Goal: Use online tool/utility: Utilize a website feature to perform a specific function

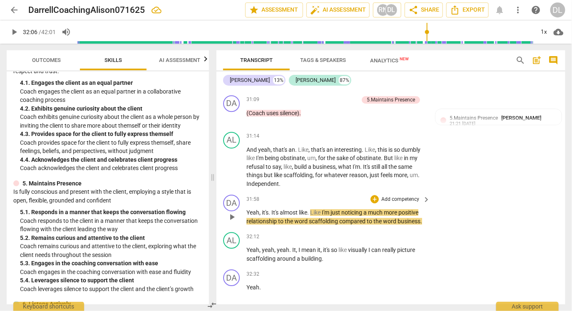
scroll to position [3912, 0]
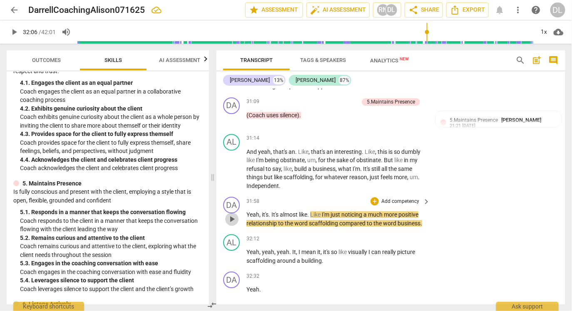
click at [234, 217] on span "play_arrow" at bounding box center [232, 219] width 10 height 10
click at [396, 200] on p "Add competency" at bounding box center [400, 201] width 40 height 7
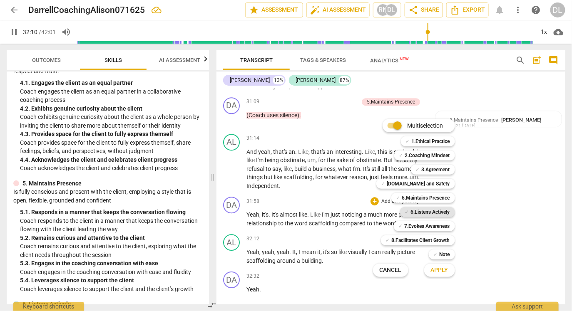
click at [446, 211] on b "6.Listens Actively" at bounding box center [430, 212] width 39 height 10
click at [446, 197] on b "5.Maintains Presence" at bounding box center [426, 198] width 48 height 10
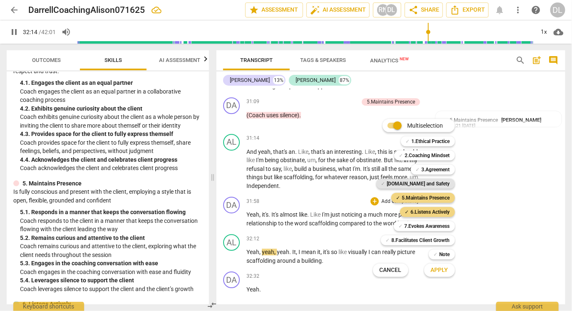
click at [446, 182] on b "[DOMAIN_NAME] and Safety" at bounding box center [418, 184] width 63 height 10
click at [443, 269] on span "Apply" at bounding box center [439, 270] width 17 height 8
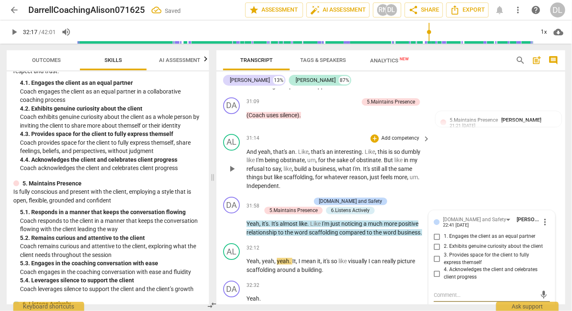
click at [434, 186] on div "AL play_arrow pause 31:14 + Add competency keyboard_arrow_right And yeah , that…" at bounding box center [390, 162] width 349 height 63
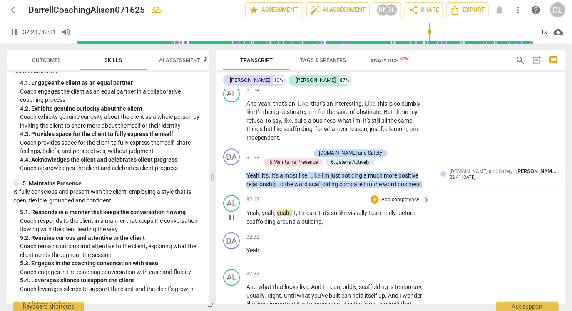
scroll to position [3961, 0]
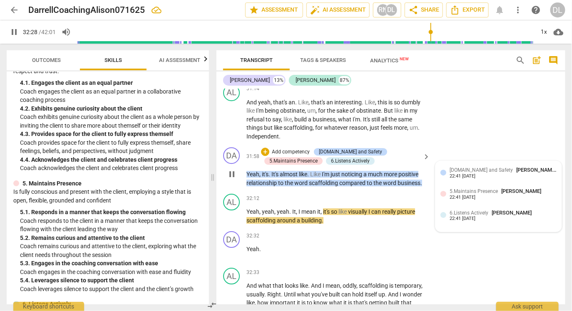
click at [479, 168] on span "[DOMAIN_NAME] and Safety" at bounding box center [480, 170] width 63 height 6
type input "1949"
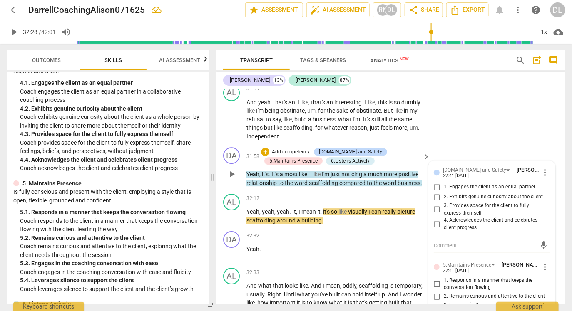
scroll to position [3964, 0]
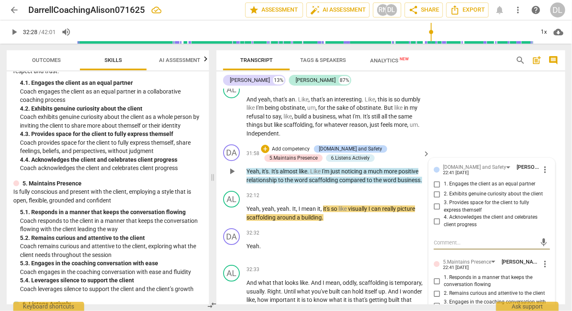
click at [471, 203] on span "3. Provides space for the client to fully express themself" at bounding box center [494, 206] width 103 height 15
click at [443, 203] on input "3. Provides space for the client to fully express themself" at bounding box center [436, 207] width 13 height 10
checkbox input "true"
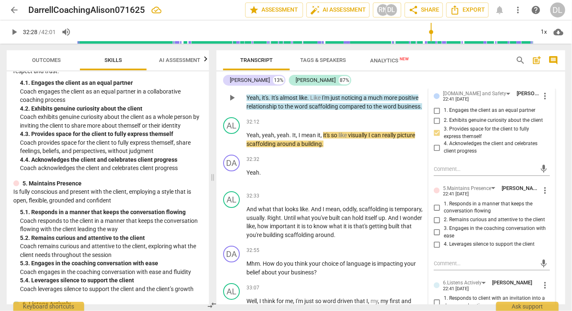
scroll to position [4038, 0]
click at [468, 241] on span "4. Leverages silence to support the client" at bounding box center [488, 244] width 91 height 7
click at [443, 240] on input "4. Leverages silence to support the client" at bounding box center [436, 245] width 13 height 10
checkbox input "true"
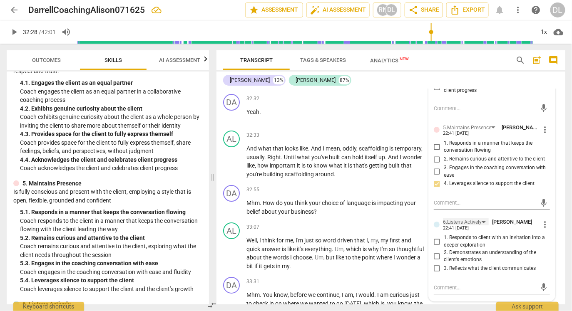
scroll to position [4106, 0]
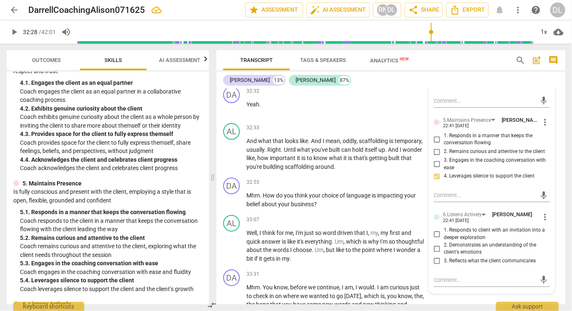
click at [452, 260] on span "3. Reflects what the client communicates" at bounding box center [489, 261] width 92 height 7
click at [443, 260] on input "3. Reflects what the client communicates" at bounding box center [436, 261] width 13 height 10
checkbox input "true"
click at [374, 216] on div "+" at bounding box center [374, 220] width 8 height 8
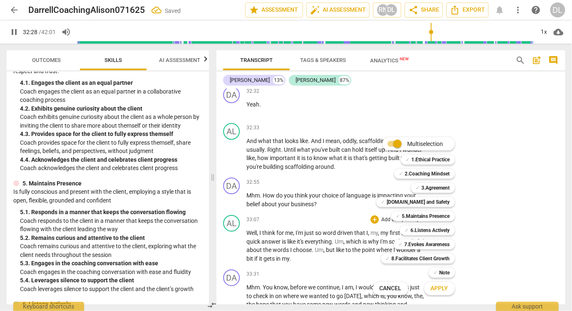
click at [335, 205] on div at bounding box center [286, 155] width 572 height 311
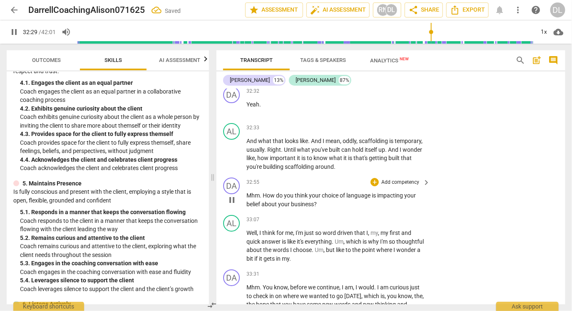
click at [296, 196] on span "think" at bounding box center [302, 195] width 14 height 7
click at [411, 181] on p "Add competency" at bounding box center [400, 182] width 40 height 7
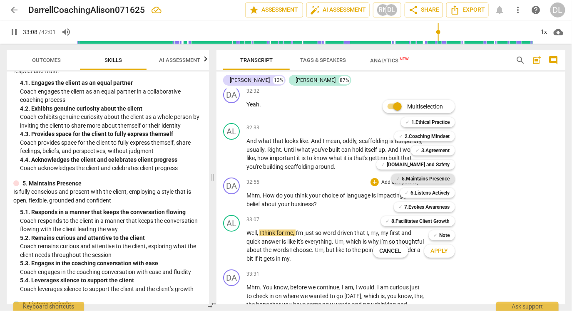
click at [430, 178] on b "5.Maintains Presence" at bounding box center [426, 179] width 48 height 10
click at [435, 164] on b "[DOMAIN_NAME] and Safety" at bounding box center [418, 165] width 63 height 10
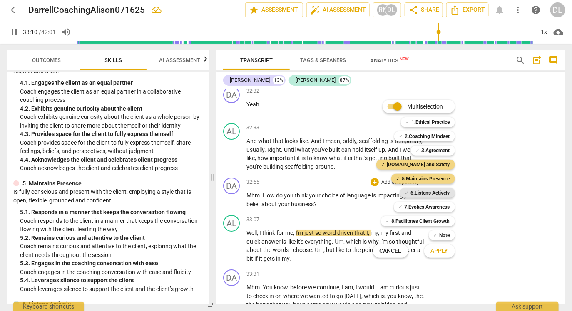
click at [437, 194] on b "6.Listens Actively" at bounding box center [430, 193] width 39 height 10
click at [438, 205] on b "7.Evokes Awareness" at bounding box center [426, 207] width 45 height 10
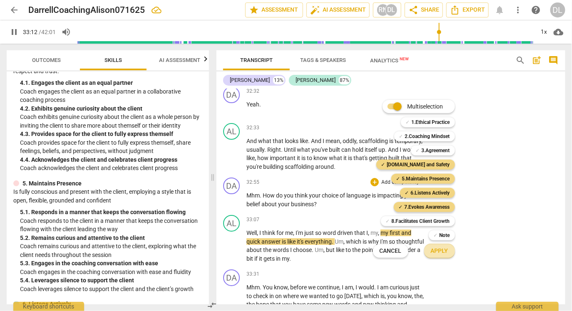
click at [446, 257] on button "Apply" at bounding box center [439, 251] width 31 height 15
type input "1993"
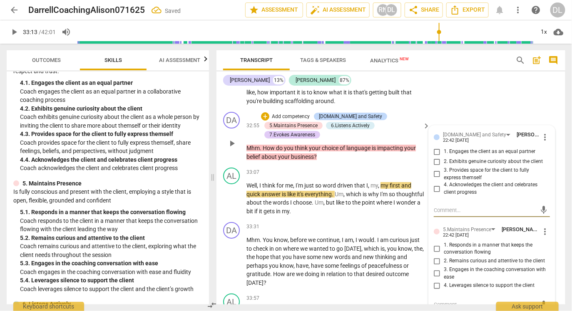
scroll to position [4173, 0]
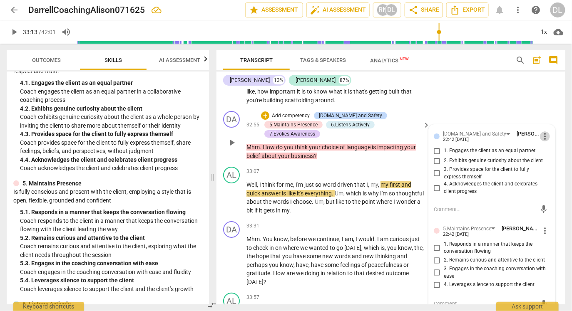
click at [541, 134] on span "more_vert" at bounding box center [545, 136] width 10 height 10
click at [545, 146] on li "Delete" at bounding box center [550, 148] width 29 height 16
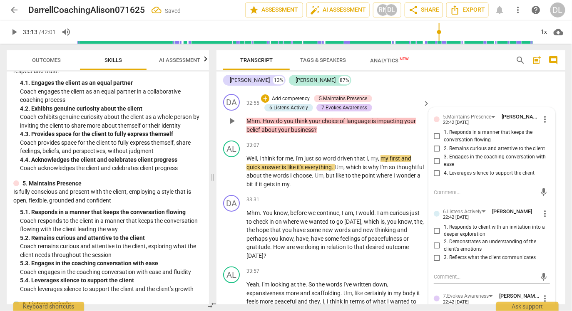
scroll to position [4192, 0]
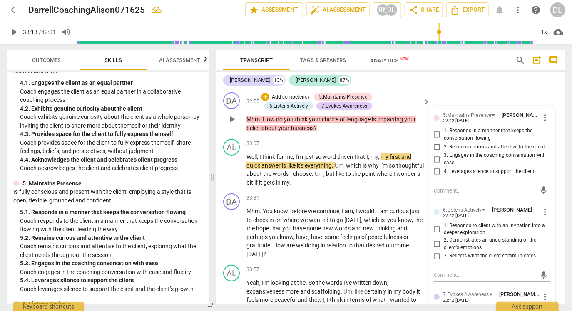
click at [473, 144] on span "2. Remains curious and attentive to the client" at bounding box center [493, 147] width 101 height 7
click at [443, 142] on input "2. Remains curious and attentive to the client" at bounding box center [436, 147] width 13 height 10
checkbox input "true"
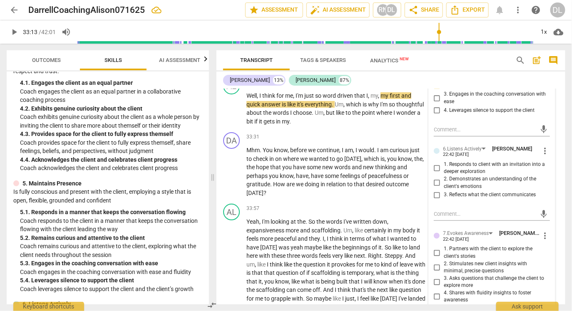
scroll to position [4255, 0]
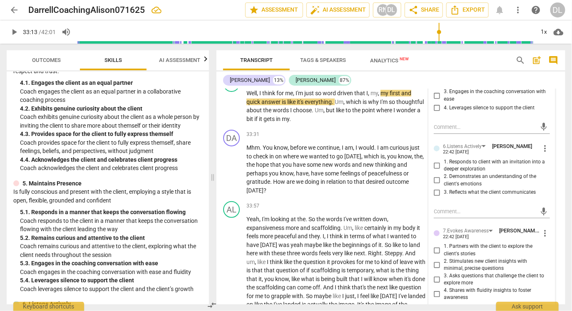
click at [505, 189] on span "3. Reflects what the client communicates" at bounding box center [489, 192] width 92 height 7
click at [443, 188] on input "3. Reflects what the client communicates" at bounding box center [436, 193] width 13 height 10
checkbox input "true"
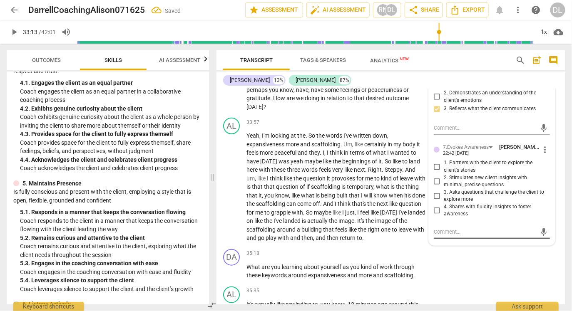
scroll to position [4349, 0]
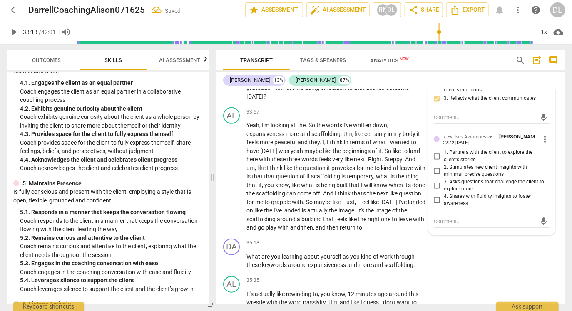
click at [434, 154] on input "1. Partners with the client to explore the client's stories" at bounding box center [436, 156] width 13 height 10
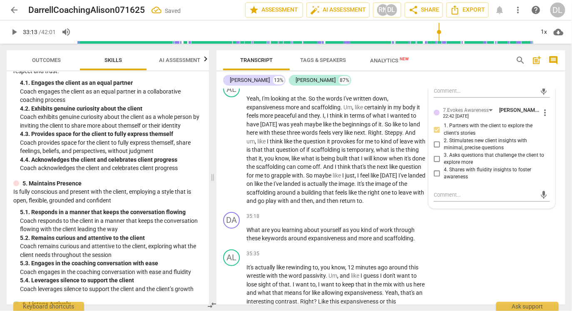
scroll to position [4377, 0]
click at [437, 125] on input "1. Partners with the client to explore the client's stories" at bounding box center [436, 129] width 13 height 10
checkbox input "true"
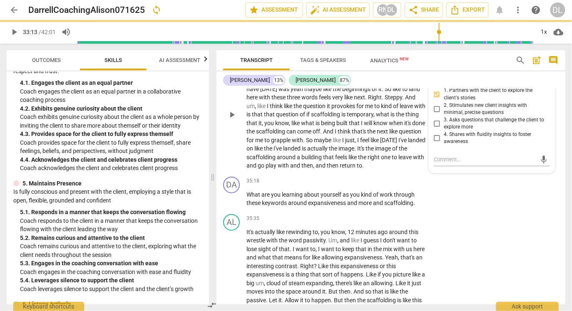
scroll to position [4419, 0]
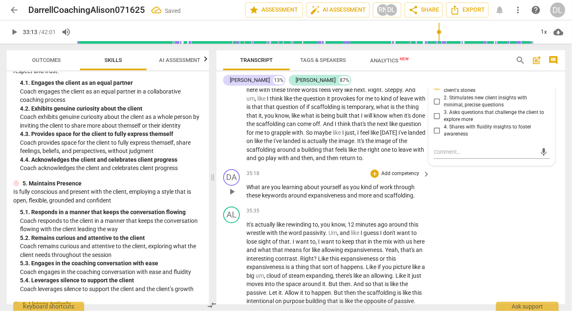
click at [412, 172] on p "Add competency" at bounding box center [400, 173] width 40 height 7
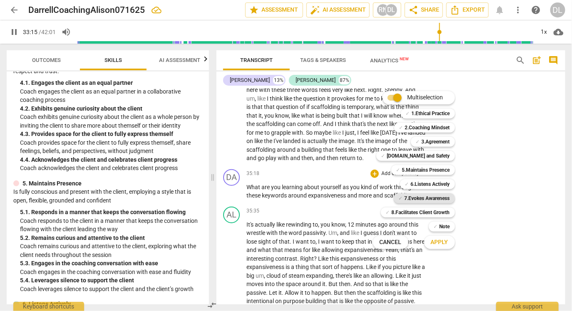
click at [443, 197] on b "7.Evokes Awareness" at bounding box center [426, 198] width 45 height 10
click at [444, 184] on b "6.Listens Actively" at bounding box center [430, 184] width 39 height 10
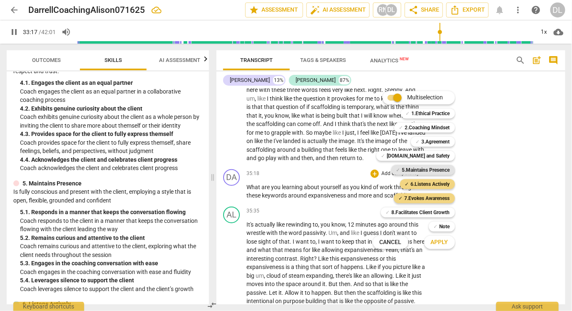
click at [440, 168] on b "5.Maintains Presence" at bounding box center [426, 170] width 48 height 10
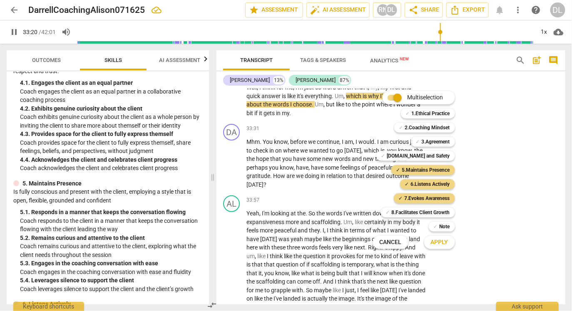
click at [445, 243] on span "Apply" at bounding box center [439, 242] width 17 height 8
type input "2000"
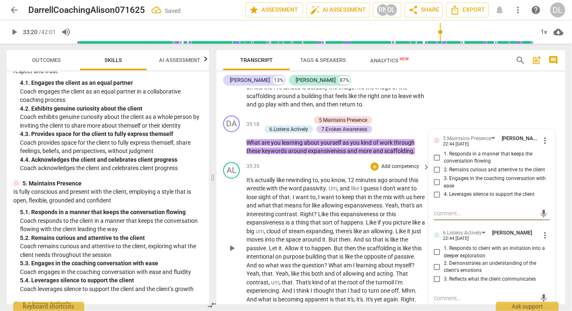
scroll to position [4477, 0]
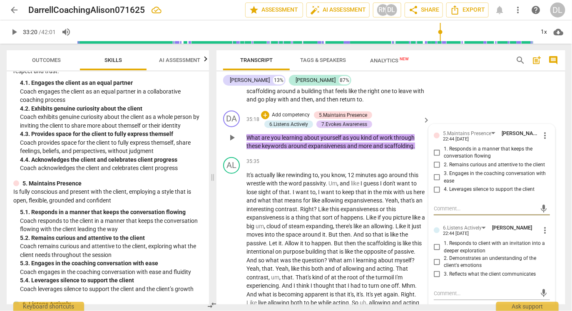
click at [435, 162] on input "2. Remains curious and attentive to the client" at bounding box center [436, 165] width 13 height 10
checkbox input "true"
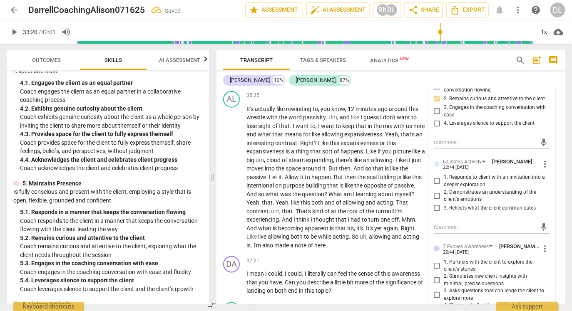
scroll to position [4548, 0]
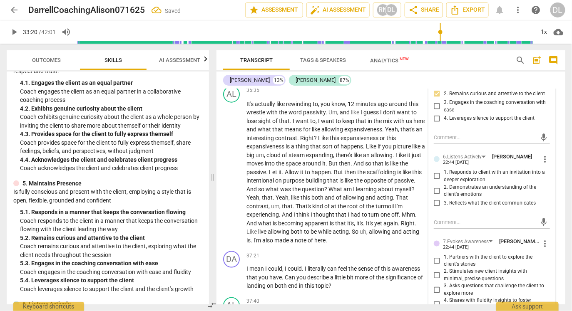
click at [540, 156] on span "more_vert" at bounding box center [545, 159] width 10 height 10
click at [548, 170] on li "Delete" at bounding box center [550, 172] width 29 height 16
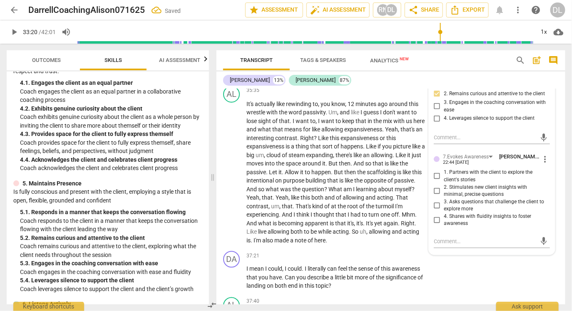
click at [436, 186] on input "2. Stimulates new client insights with minimal, precise questions" at bounding box center [436, 191] width 13 height 10
checkbox input "true"
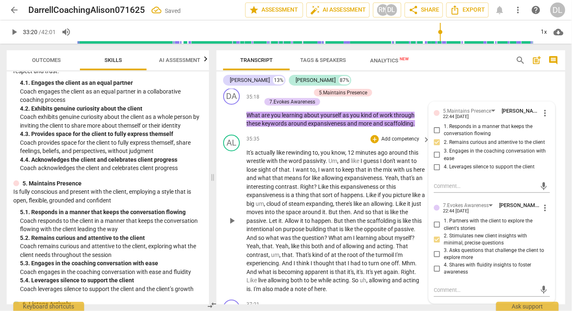
scroll to position [4501, 0]
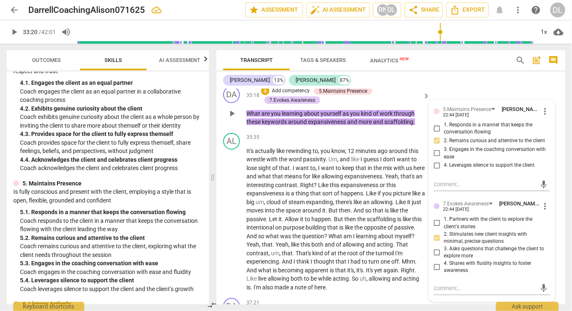
click at [435, 248] on input "3. Asks questions that challenge the client to explore more" at bounding box center [436, 253] width 13 height 10
checkbox input "true"
click at [435, 233] on input "2. Stimulates new client insights with minimal, precise questions" at bounding box center [436, 238] width 13 height 10
click at [438, 233] on input "2. Stimulates new client insights with minimal, precise questions" at bounding box center [436, 238] width 13 height 10
checkbox input "false"
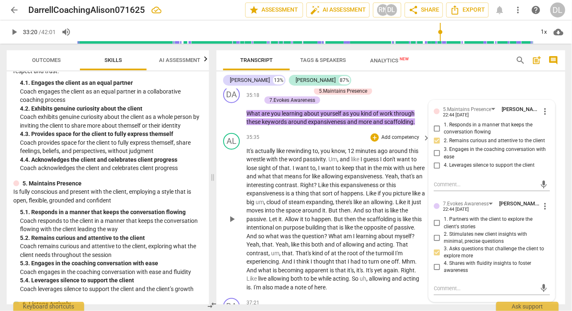
click at [358, 193] on span "happens" at bounding box center [351, 193] width 22 height 7
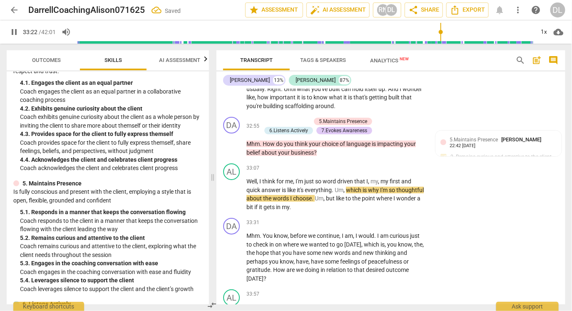
scroll to position [4167, 0]
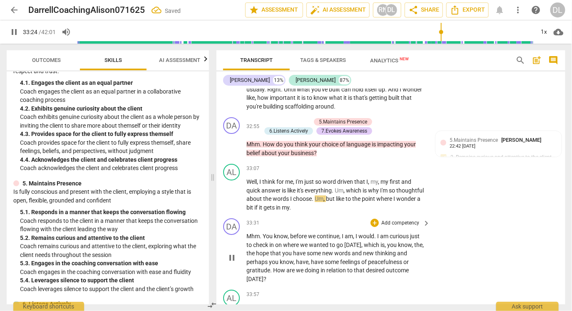
click at [412, 220] on p "Add competency" at bounding box center [400, 223] width 40 height 7
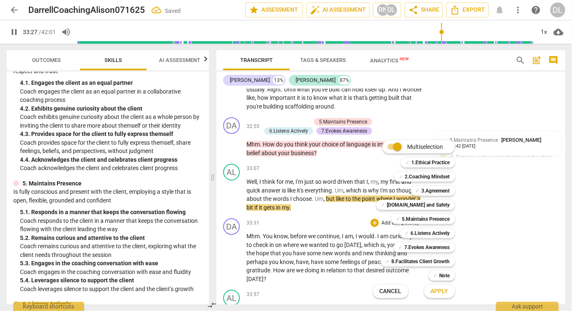
click at [85, 208] on div at bounding box center [286, 155] width 572 height 311
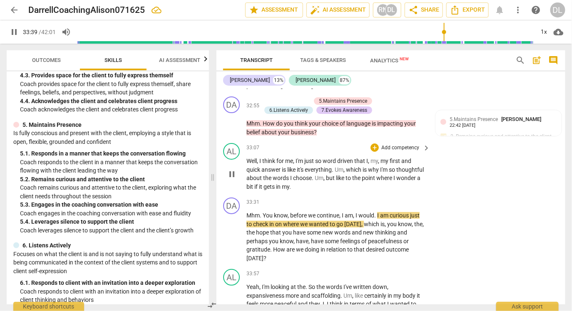
scroll to position [4192, 0]
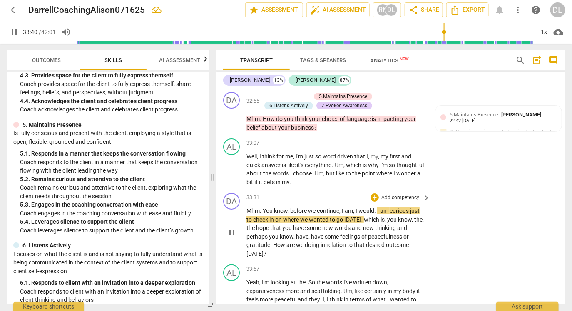
click at [412, 195] on p "Add competency" at bounding box center [400, 197] width 40 height 7
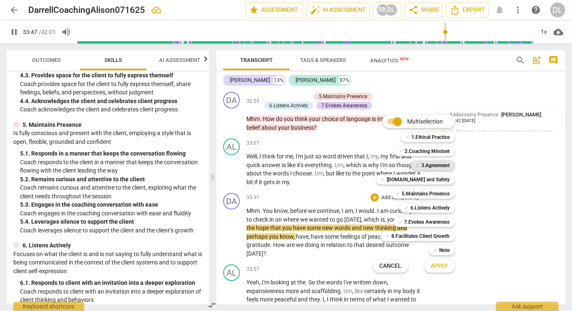
click at [429, 164] on b "3.Agreement" at bounding box center [435, 166] width 28 height 10
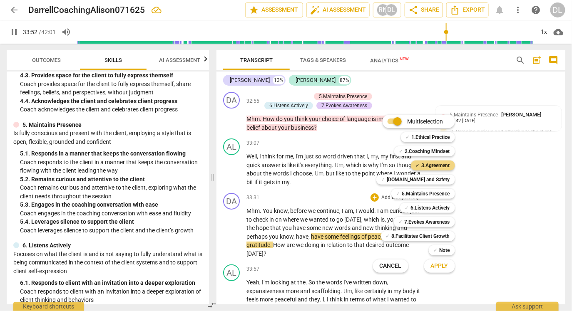
drag, startPoint x: 208, startPoint y: 168, endPoint x: 208, endPoint y: 154, distance: 14.6
click at [208, 154] on div at bounding box center [286, 155] width 572 height 311
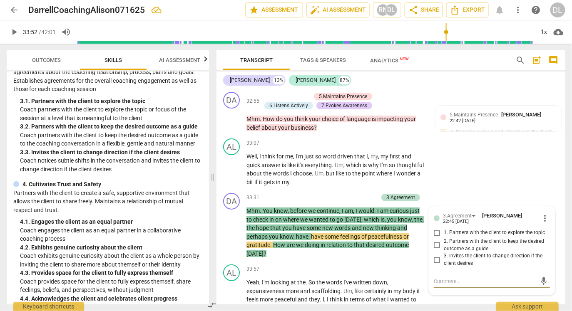
scroll to position [144, 0]
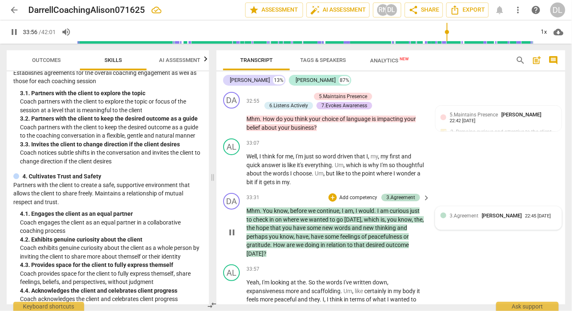
click at [488, 215] on span "[PERSON_NAME]" at bounding box center [501, 216] width 40 height 6
type input "2037"
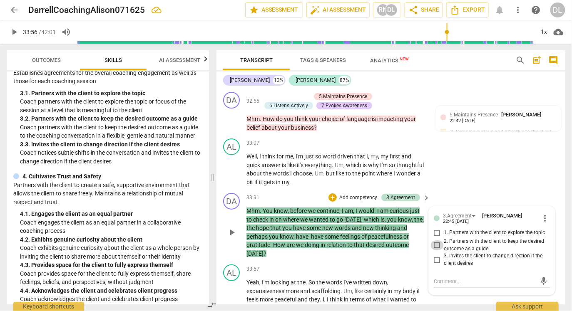
click at [434, 240] on input "2. Partners with the client to keep the desired outcome as a guide" at bounding box center [436, 245] width 13 height 10
checkbox input "true"
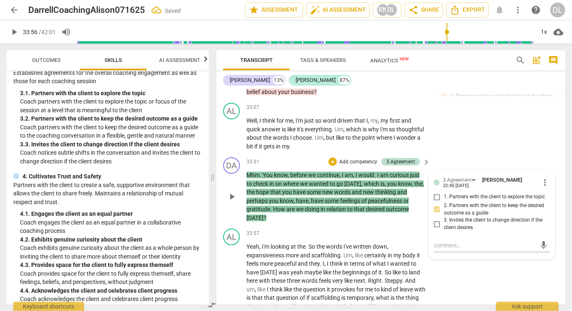
scroll to position [4232, 0]
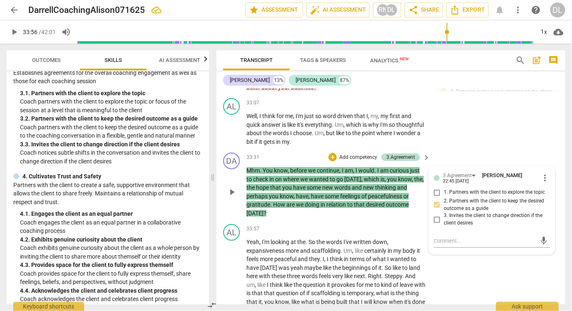
click at [352, 154] on p "Add competency" at bounding box center [358, 157] width 40 height 7
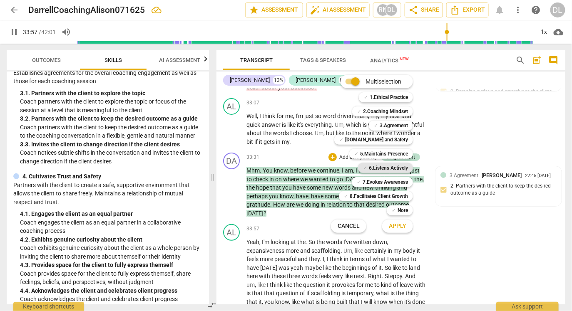
click at [390, 165] on b "6.Listens Actively" at bounding box center [388, 168] width 39 height 10
click at [474, 189] on div at bounding box center [286, 155] width 572 height 311
type input "2041"
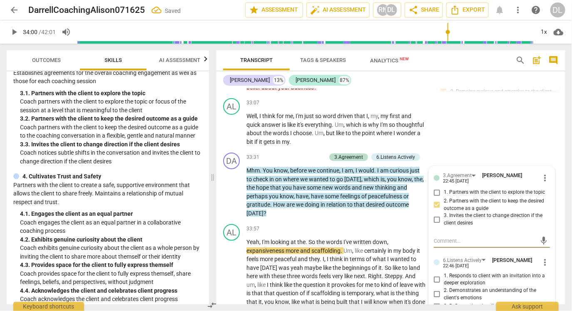
click at [474, 189] on span "1. Partners with the client to explore the topic" at bounding box center [493, 192] width 101 height 7
click at [443, 189] on input "1. Partners with the client to explore the topic" at bounding box center [436, 193] width 13 height 10
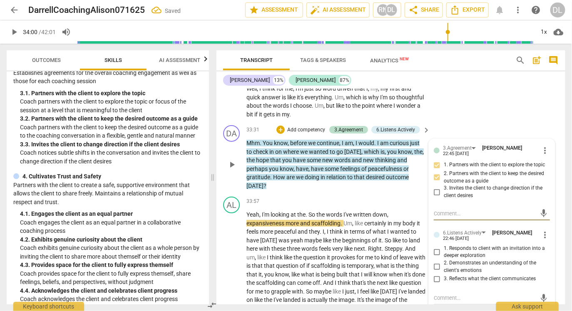
scroll to position [4261, 0]
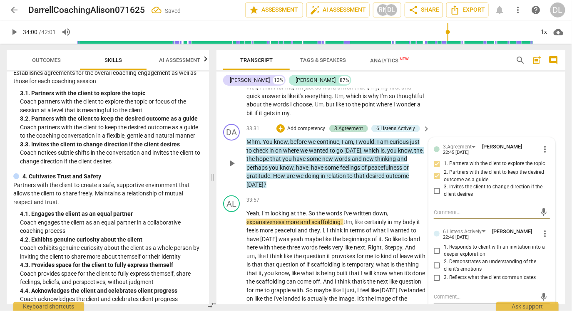
click at [452, 160] on span "1. Partners with the client to explore the topic" at bounding box center [493, 163] width 101 height 7
click at [443, 160] on input "1. Partners with the client to explore the topic" at bounding box center [436, 164] width 13 height 10
click at [456, 161] on span "1. Partners with the client to explore the topic" at bounding box center [493, 163] width 101 height 7
click at [443, 161] on input "1. Partners with the client to explore the topic" at bounding box center [436, 164] width 13 height 10
checkbox input "false"
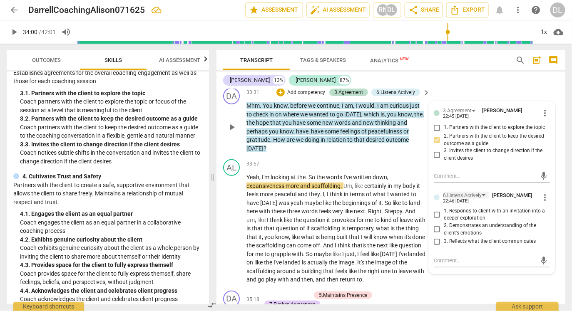
scroll to position [4294, 0]
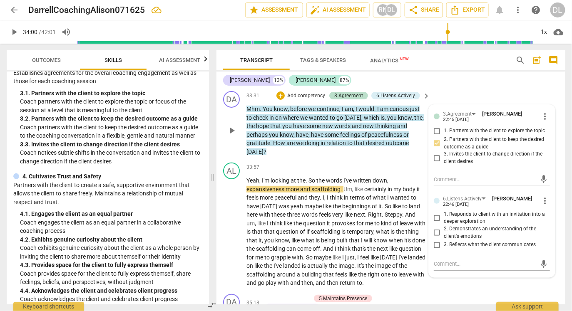
click at [464, 241] on span "3. Reflects what the client communicates" at bounding box center [489, 244] width 92 height 7
click at [443, 240] on input "3. Reflects what the client communicates" at bounding box center [436, 245] width 13 height 10
checkbox input "true"
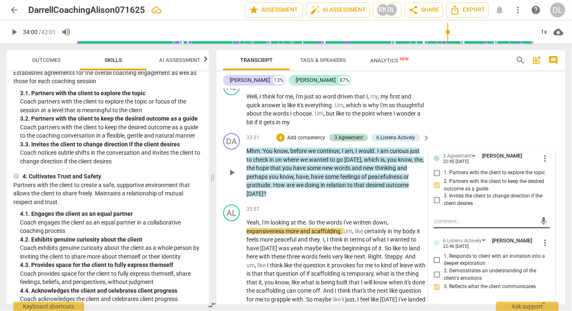
scroll to position [4248, 0]
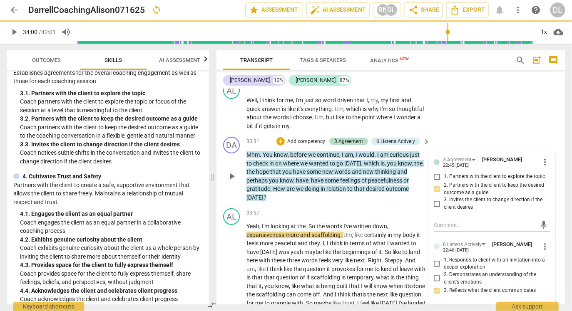
click at [308, 138] on p "Add competency" at bounding box center [306, 141] width 40 height 7
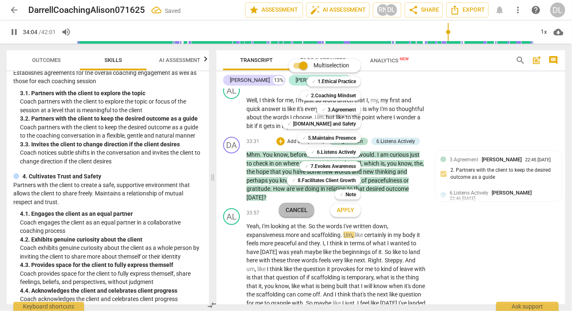
click at [292, 209] on span "Cancel" at bounding box center [296, 210] width 22 height 8
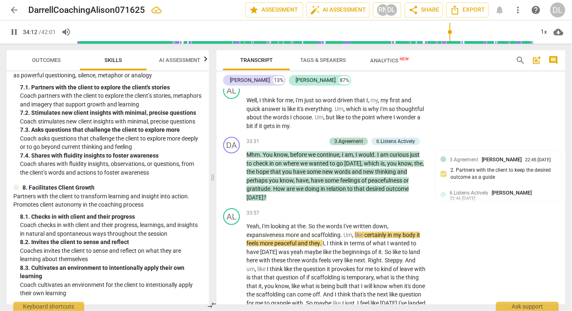
scroll to position [653, 0]
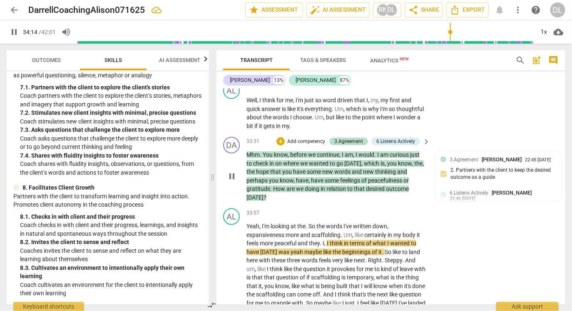
click at [316, 139] on p "Add competency" at bounding box center [306, 141] width 40 height 7
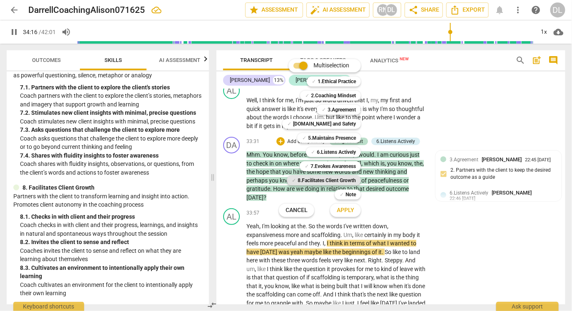
click at [334, 183] on b "8.Facilitates Client Growth" at bounding box center [326, 181] width 58 height 10
click at [345, 211] on span "Apply" at bounding box center [345, 210] width 17 height 8
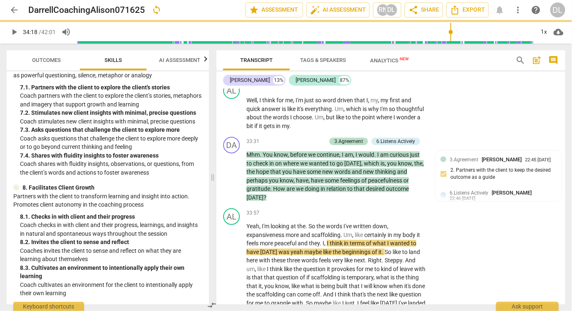
type input "2058"
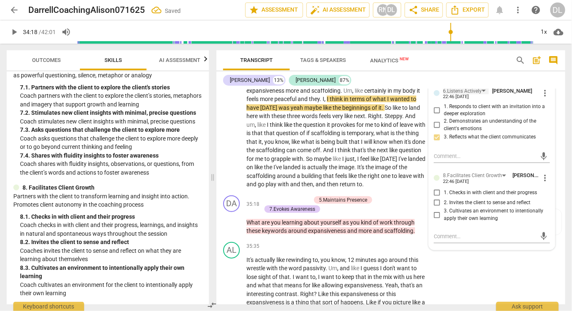
scroll to position [4412, 0]
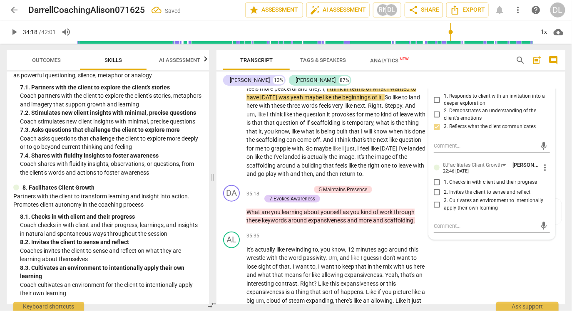
click at [436, 178] on input "1. Checks in with client and their progress" at bounding box center [436, 182] width 13 height 10
checkbox input "true"
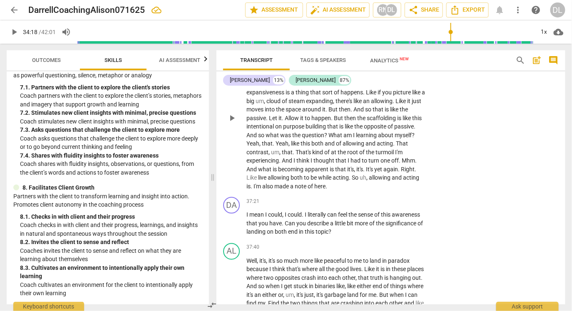
scroll to position [4613, 0]
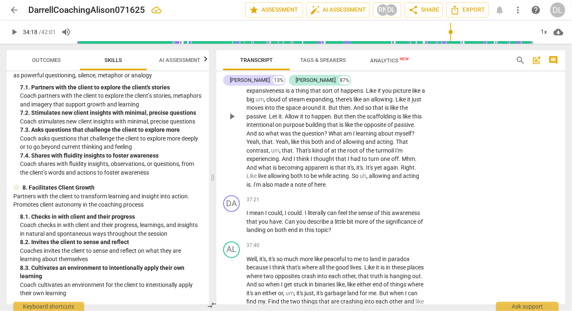
click at [288, 181] on span "made" at bounding box center [282, 184] width 16 height 7
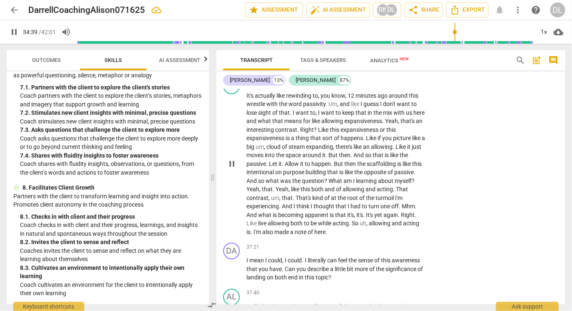
scroll to position [4566, 0]
click at [298, 220] on span "both" at bounding box center [296, 223] width 13 height 7
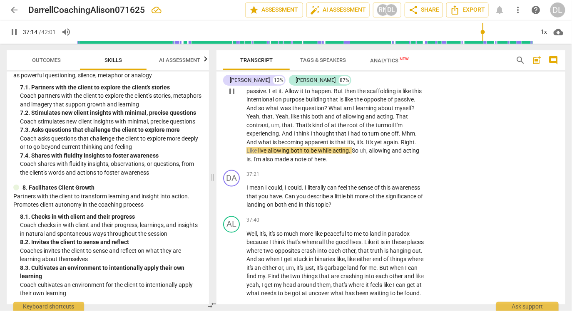
scroll to position [4642, 0]
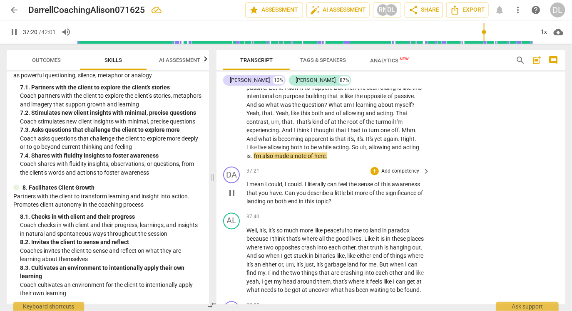
click at [412, 168] on p "Add competency" at bounding box center [400, 171] width 40 height 7
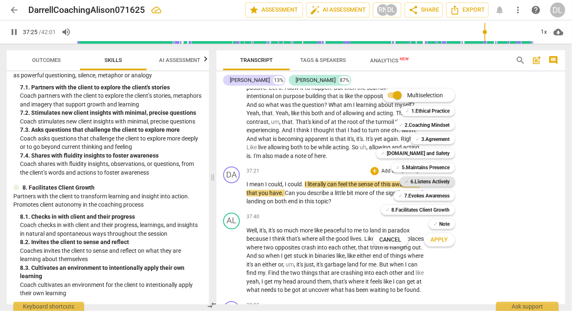
click at [423, 181] on b "6.Listens Actively" at bounding box center [430, 182] width 39 height 10
click at [438, 167] on b "5.Maintains Presence" at bounding box center [426, 168] width 48 height 10
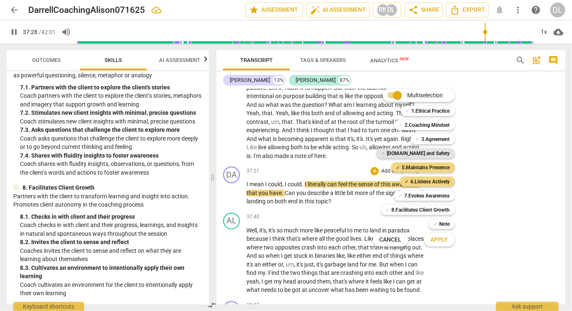
click at [437, 151] on b "[DOMAIN_NAME] and Safety" at bounding box center [418, 154] width 63 height 10
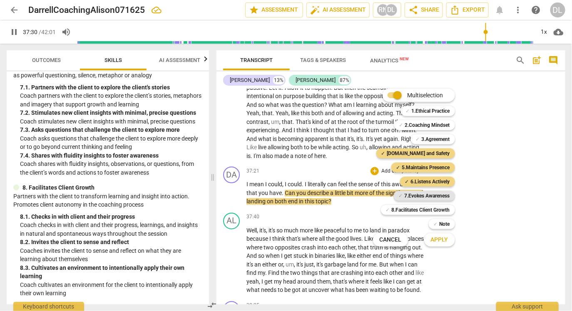
click at [437, 196] on b "7.Evokes Awareness" at bounding box center [426, 196] width 45 height 10
click at [438, 208] on b "8.Facilitates Client Growth" at bounding box center [420, 210] width 58 height 10
click at [442, 242] on span "Apply" at bounding box center [439, 240] width 17 height 8
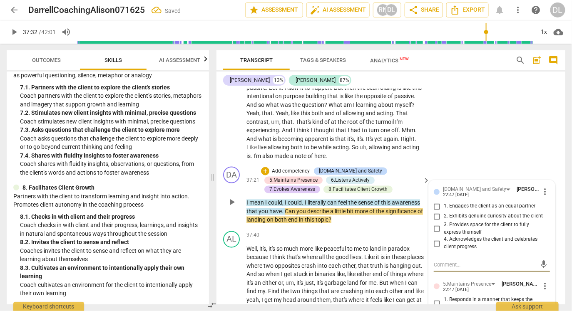
click at [231, 198] on span "play_arrow" at bounding box center [232, 203] width 10 height 10
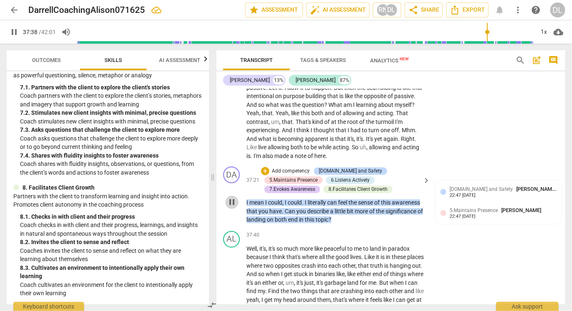
click at [231, 198] on span "pause" at bounding box center [232, 203] width 10 height 10
click at [295, 218] on span "end" at bounding box center [293, 220] width 11 height 7
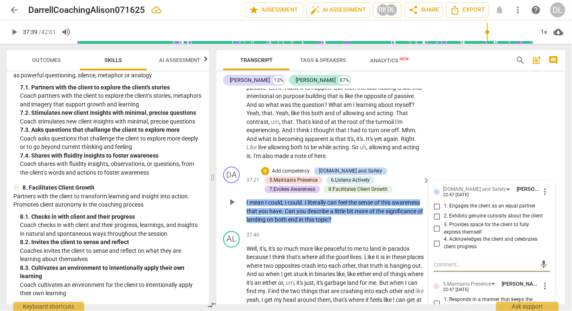
click at [292, 217] on span "end" at bounding box center [293, 220] width 11 height 7
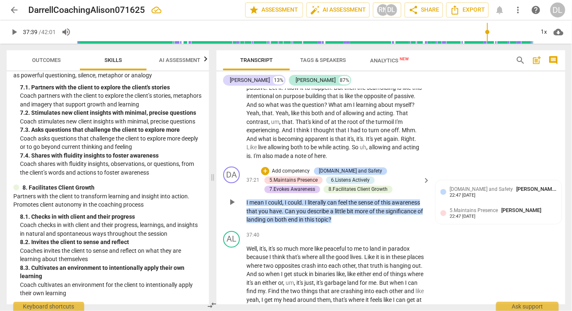
click at [292, 217] on span "end" at bounding box center [293, 220] width 11 height 7
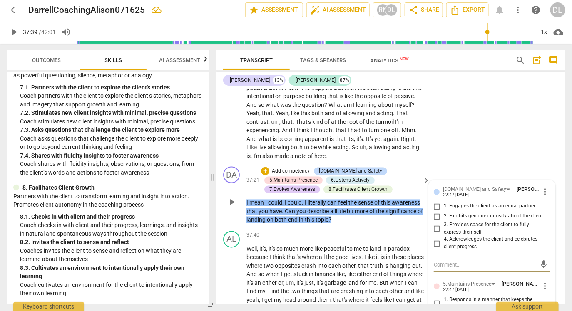
click at [292, 217] on span "end" at bounding box center [293, 220] width 11 height 7
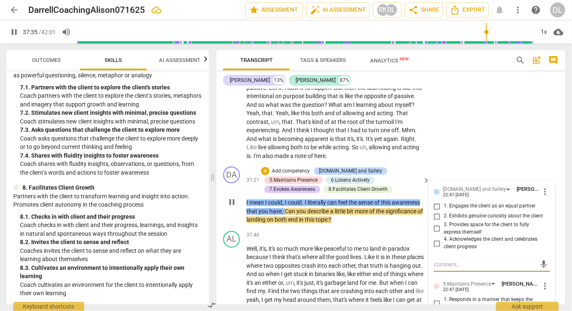
click at [292, 217] on span "end" at bounding box center [293, 220] width 11 height 7
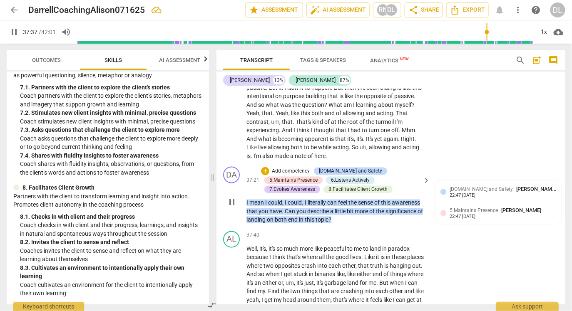
click at [254, 200] on span "mean" at bounding box center [257, 203] width 16 height 7
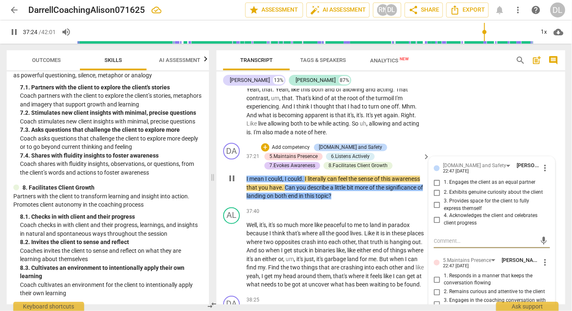
scroll to position [4668, 0]
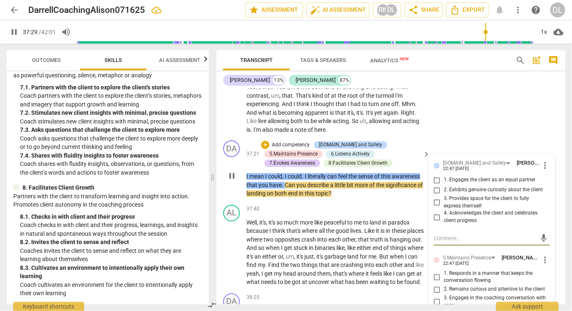
type input "2250"
click at [435, 213] on input "4. Acknowledges the client and celebrates client progress" at bounding box center [436, 218] width 13 height 10
checkbox input "true"
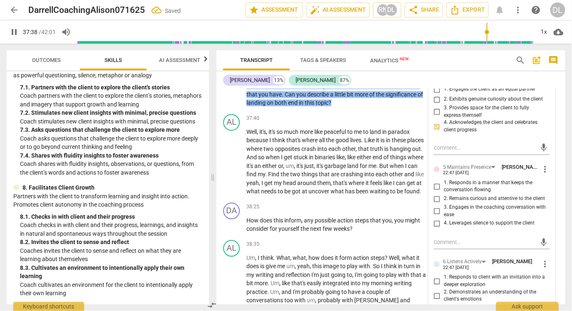
scroll to position [4756, 0]
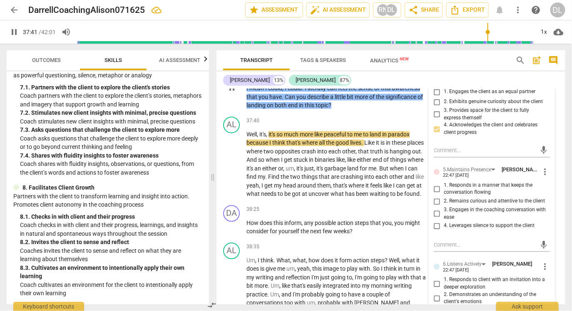
type input "2262"
click at [436, 186] on input "1. Responds in a manner that keeps the conversation flowing" at bounding box center [436, 189] width 13 height 10
checkbox input "true"
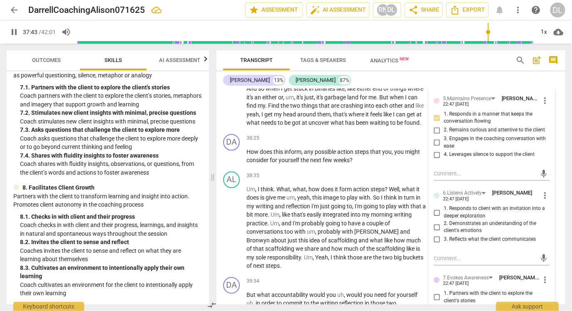
scroll to position [4830, 0]
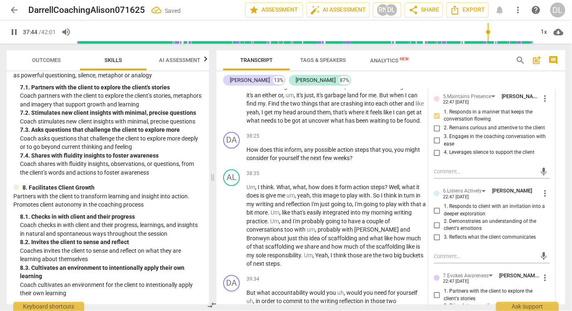
type input "2265"
click at [436, 207] on input "1. Responds to client with an invitation into a deeper exploration" at bounding box center [436, 211] width 13 height 10
checkbox input "true"
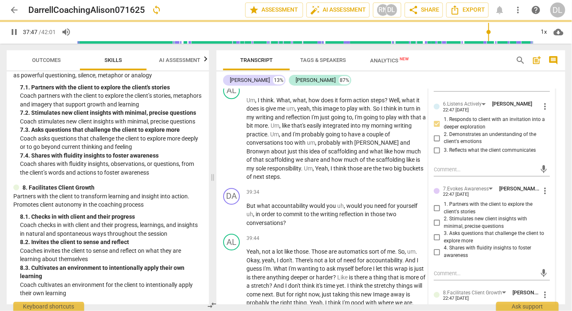
scroll to position [4917, 0]
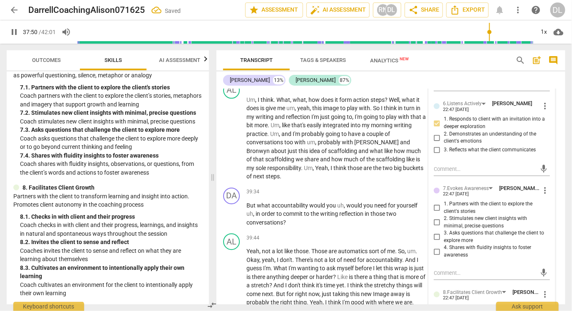
type input "2271"
click at [434, 133] on input "2. Demonstrates an understanding of the client's emotions" at bounding box center [436, 138] width 13 height 10
checkbox input "true"
type input "2272"
click at [436, 133] on input "2. Demonstrates an understanding of the client's emotions" at bounding box center [436, 138] width 13 height 10
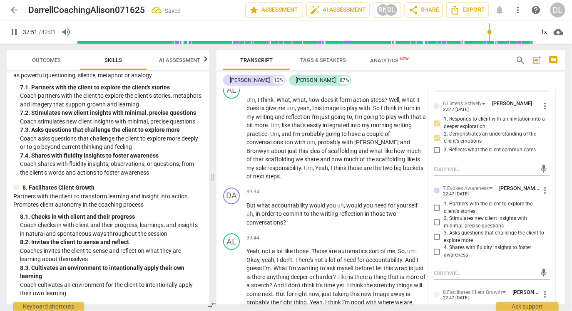
checkbox input "true"
type input "2273"
click at [434, 133] on input "2. Demonstrates an understanding of the client's emotions" at bounding box center [436, 138] width 13 height 10
checkbox input "false"
type input "2274"
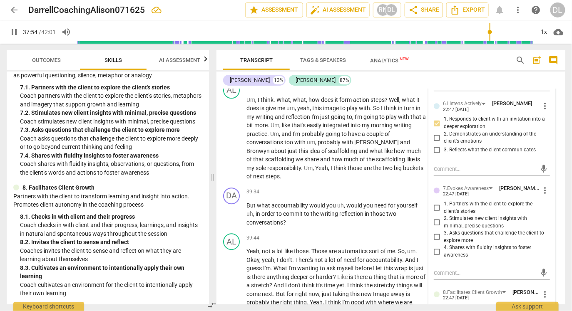
click at [436, 136] on input "2. Demonstrates an understanding of the client's emotions" at bounding box center [436, 138] width 13 height 10
checkbox input "true"
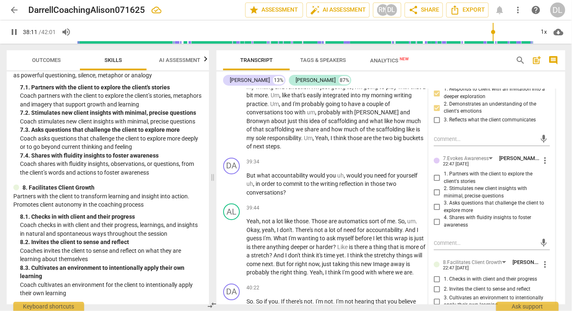
scroll to position [4947, 0]
type input "2293"
click at [436, 203] on input "3. Asks questions that challenge the client to explore more" at bounding box center [436, 208] width 13 height 10
checkbox input "true"
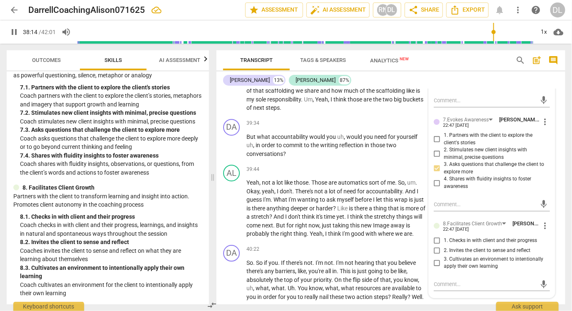
scroll to position [4988, 0]
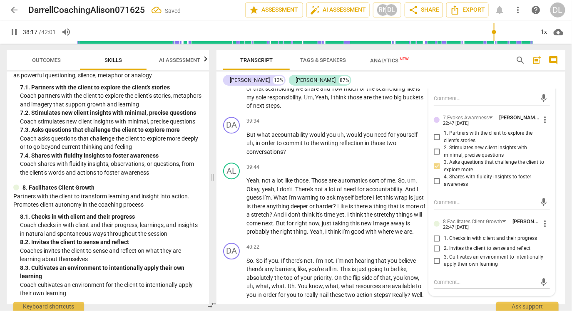
type input "2297"
click at [438, 244] on input "2. Invites the client to sense and reflect" at bounding box center [436, 249] width 13 height 10
checkbox input "true"
click at [395, 235] on span "where" at bounding box center [386, 231] width 17 height 7
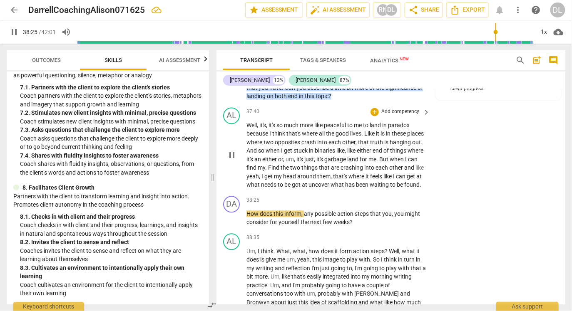
scroll to position [4770, 0]
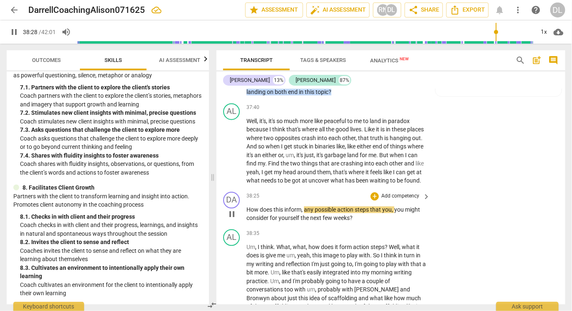
click at [421, 201] on span "keyboard_arrow_right" at bounding box center [426, 197] width 10 height 10
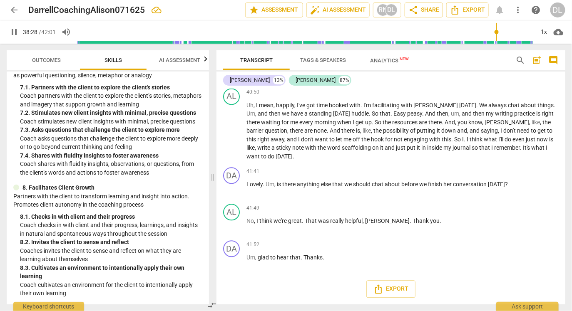
scroll to position [555, 0]
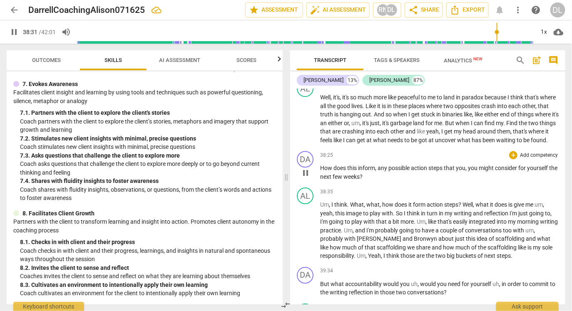
click at [534, 159] on p "Add competency" at bounding box center [539, 155] width 40 height 7
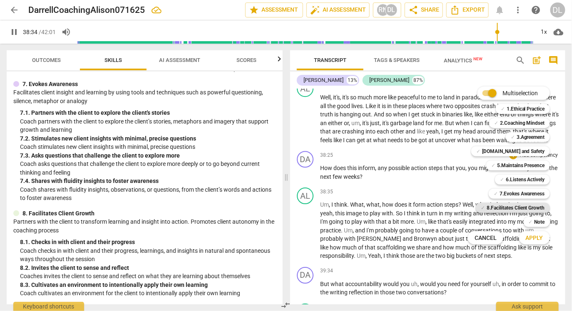
click at [530, 209] on b "8.Facilitates Client Growth" at bounding box center [515, 208] width 58 height 10
click at [531, 238] on span "Apply" at bounding box center [533, 238] width 17 height 8
type input "2316"
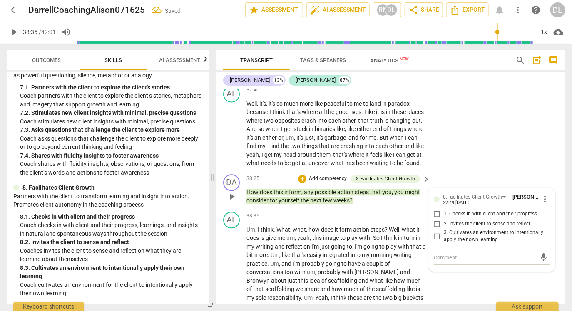
click at [436, 241] on input "3. Cultivates an environment to intentionally apply their own learning" at bounding box center [436, 237] width 13 height 10
checkbox input "true"
click at [335, 259] on span "integrated" at bounding box center [336, 255] width 28 height 7
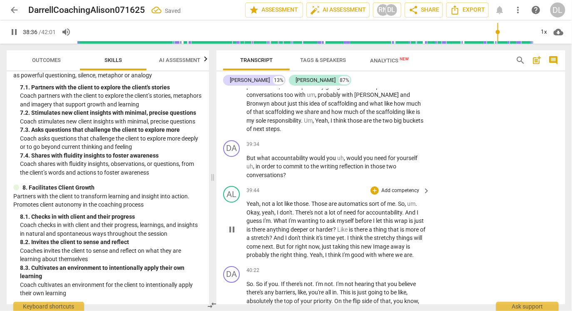
scroll to position [4961, 0]
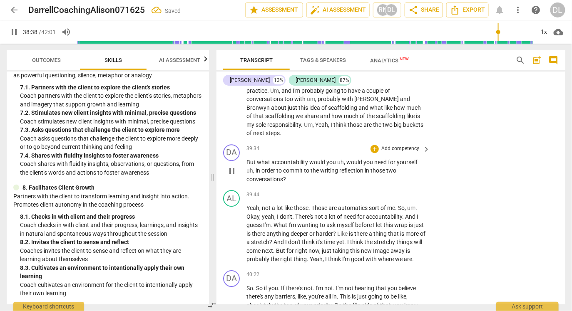
click at [258, 166] on span "what" at bounding box center [264, 162] width 15 height 7
click at [408, 153] on p "Add competency" at bounding box center [400, 148] width 40 height 7
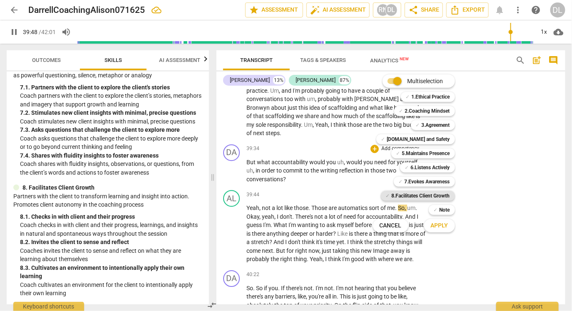
click at [435, 198] on b "8.Facilitates Client Growth" at bounding box center [420, 196] width 58 height 10
click at [439, 229] on span "Apply" at bounding box center [439, 226] width 17 height 8
type input "2395"
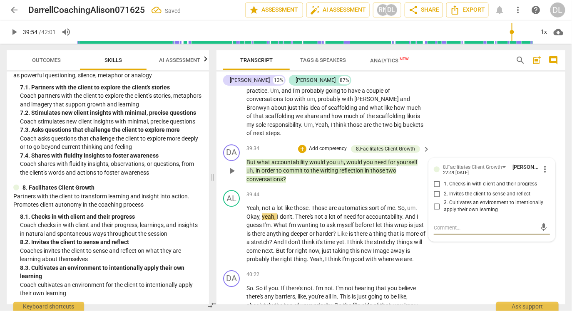
click at [455, 209] on span "3. Cultivates an environment to intentionally apply their own learning" at bounding box center [494, 206] width 103 height 15
click at [443, 209] on input "3. Cultivates an environment to intentionally apply their own learning" at bounding box center [436, 206] width 13 height 10
checkbox input "true"
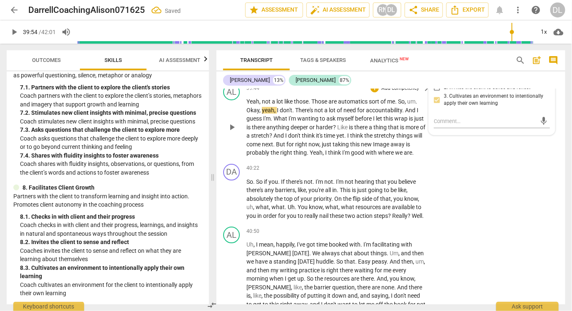
scroll to position [5071, 0]
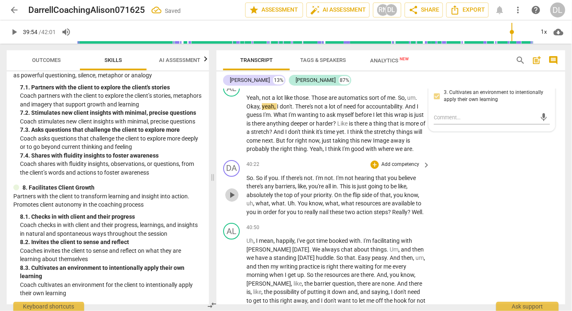
click at [230, 200] on span "play_arrow" at bounding box center [232, 195] width 10 height 10
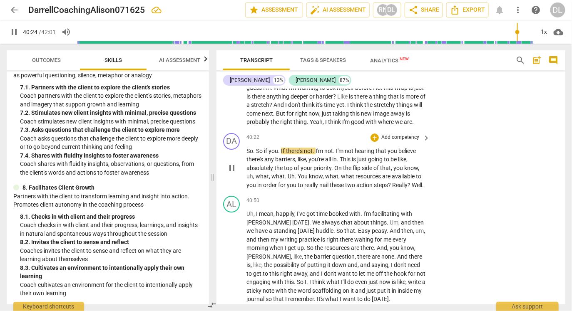
scroll to position [5098, 0]
click at [409, 141] on p "Add competency" at bounding box center [400, 137] width 40 height 7
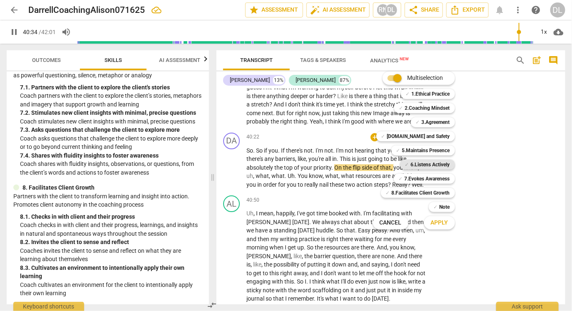
click at [431, 162] on b "6.Listens Actively" at bounding box center [430, 165] width 39 height 10
click at [431, 188] on b "8.Facilitates Client Growth" at bounding box center [420, 193] width 58 height 10
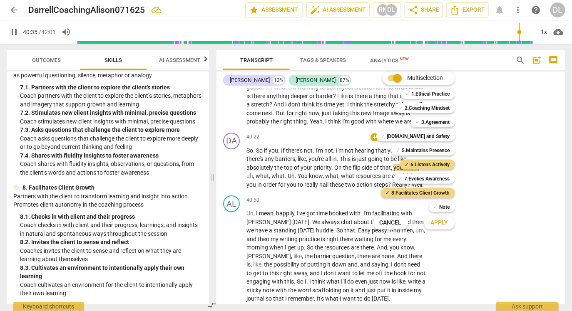
click at [441, 221] on span "Apply" at bounding box center [439, 223] width 17 height 8
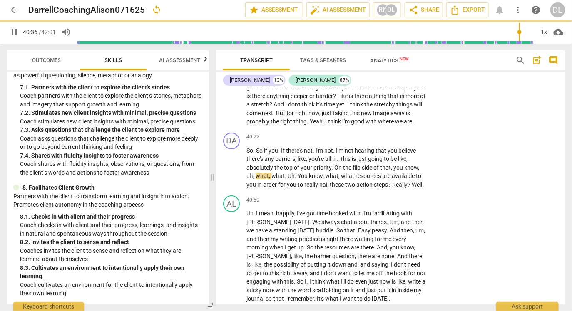
type input "2436"
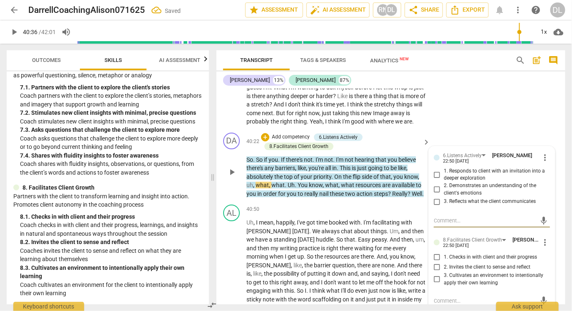
click at [473, 206] on span "3. Reflects what the client communicates" at bounding box center [489, 201] width 92 height 7
click at [443, 207] on input "3. Reflects what the client communicates" at bounding box center [436, 202] width 13 height 10
checkbox input "true"
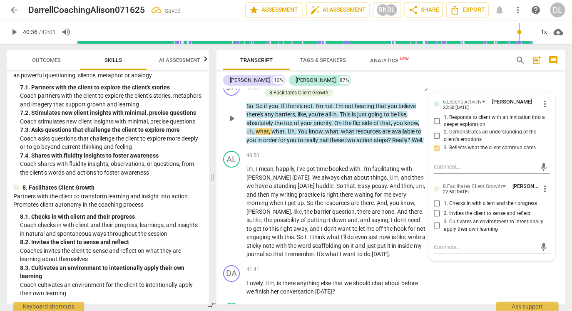
scroll to position [5156, 0]
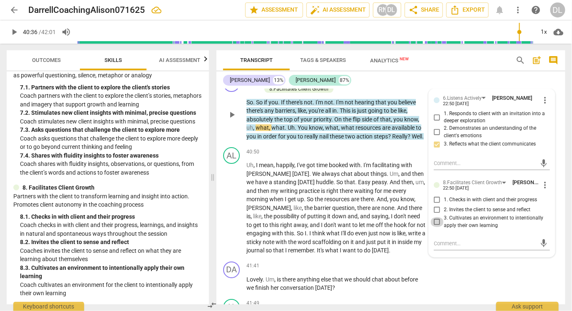
click at [434, 227] on input "3. Cultivates an environment to intentionally apply their own learning" at bounding box center [436, 222] width 13 height 10
checkbox input "true"
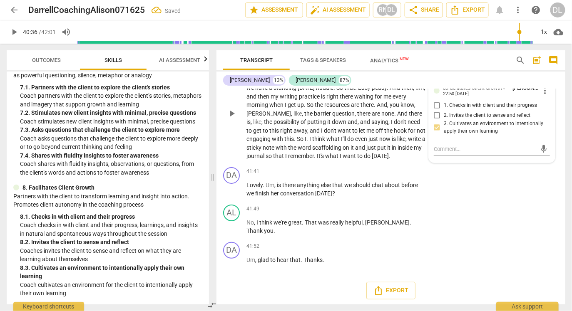
scroll to position [5250, 0]
click at [404, 176] on p "Add competency" at bounding box center [400, 171] width 40 height 7
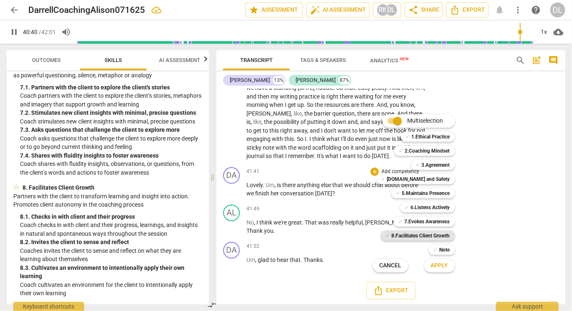
click at [433, 235] on b "8.Facilitates Client Growth" at bounding box center [420, 236] width 58 height 10
click at [440, 266] on span "Apply" at bounding box center [439, 266] width 17 height 8
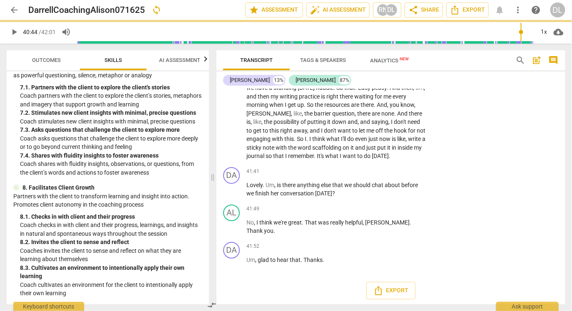
type input "2445"
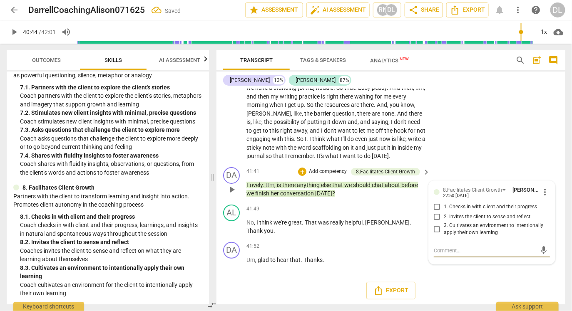
click at [436, 212] on input "1. Checks in with client and their progress" at bounding box center [436, 207] width 13 height 10
checkbox input "true"
click at [327, 239] on div "AL play_arrow pause 41:49 + Add competency keyboard_arrow_right No , I think we…" at bounding box center [390, 219] width 349 height 37
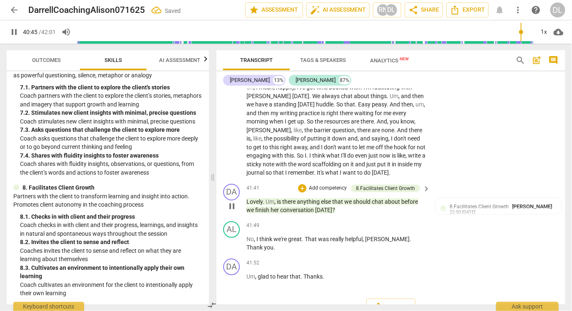
scroll to position [5230, 0]
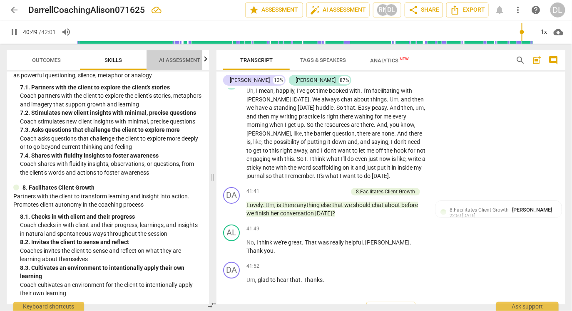
click at [171, 61] on span "AI Assessment" at bounding box center [179, 60] width 41 height 6
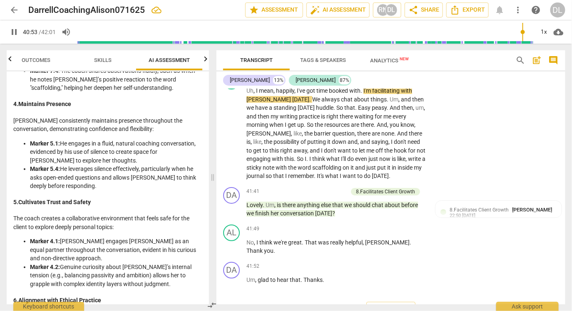
scroll to position [285, 0]
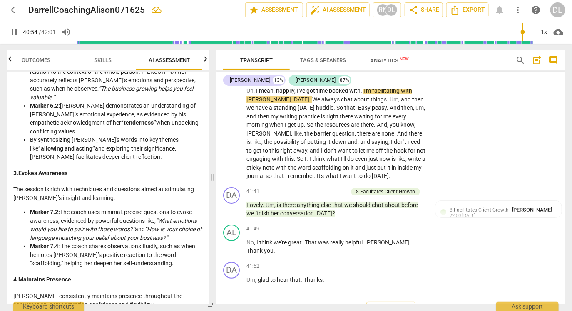
click at [9, 57] on icon "button" at bounding box center [10, 59] width 10 height 10
click at [9, 57] on div at bounding box center [10, 58] width 7 height 17
click at [58, 61] on span "Outcomes" at bounding box center [46, 60] width 29 height 6
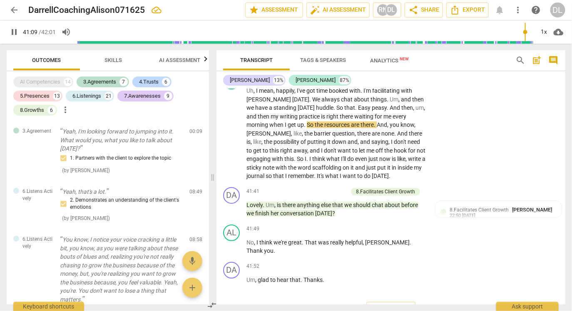
click at [173, 57] on span "AI Assessment" at bounding box center [179, 60] width 41 height 6
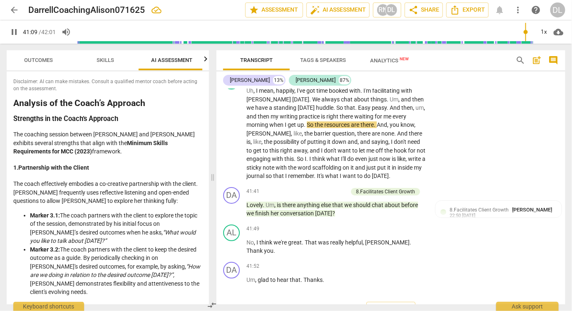
scroll to position [0, 10]
click at [325, 63] on span "Tags & Speakers" at bounding box center [323, 60] width 46 height 6
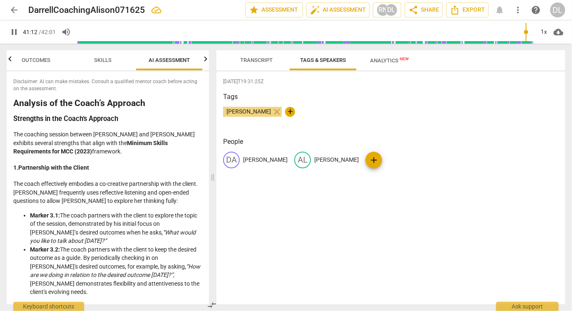
click at [385, 65] on span "Analytics New" at bounding box center [389, 60] width 59 height 12
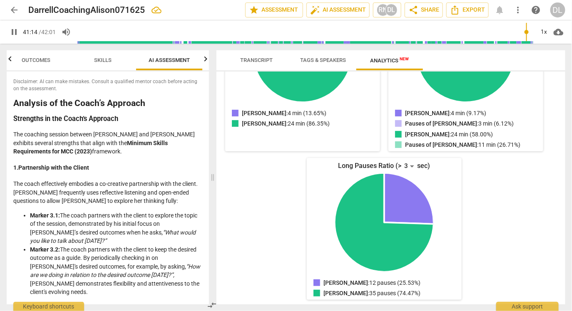
scroll to position [0, 0]
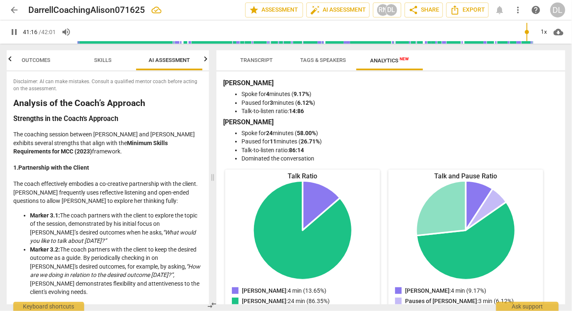
click at [14, 29] on span "pause" at bounding box center [14, 32] width 10 height 10
type input "2477"
